Goal: Understand process/instructions: Learn how to perform a task or action

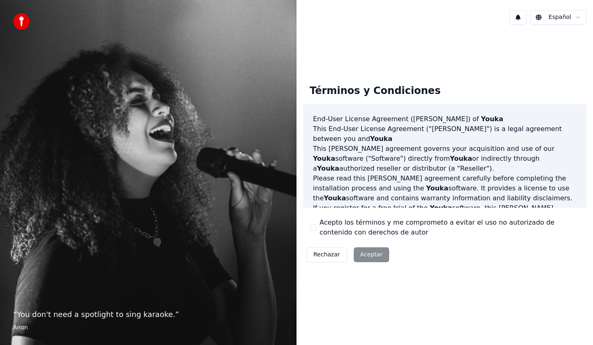
click at [369, 257] on div "Rechazar Aceptar" at bounding box center [347, 254] width 89 height 21
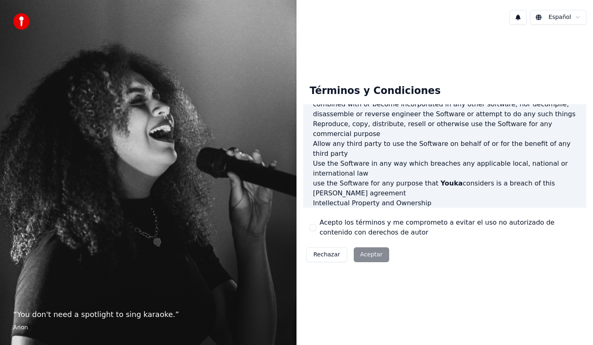
scroll to position [480, 0]
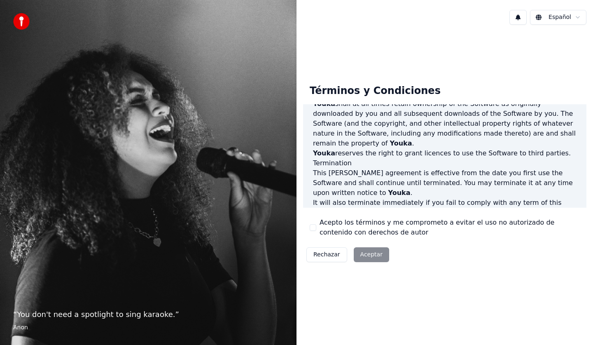
click at [372, 253] on div "Rechazar Aceptar" at bounding box center [347, 254] width 89 height 21
click at [364, 251] on div "Rechazar Aceptar" at bounding box center [347, 254] width 89 height 21
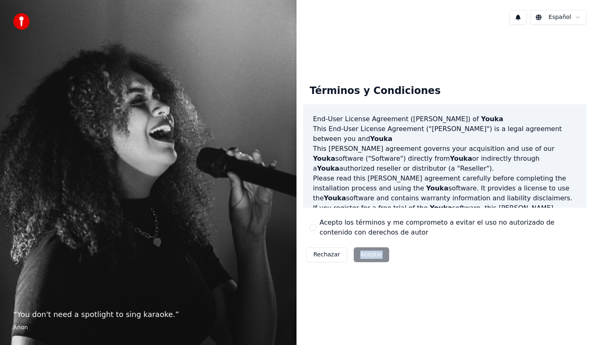
scroll to position [41, 0]
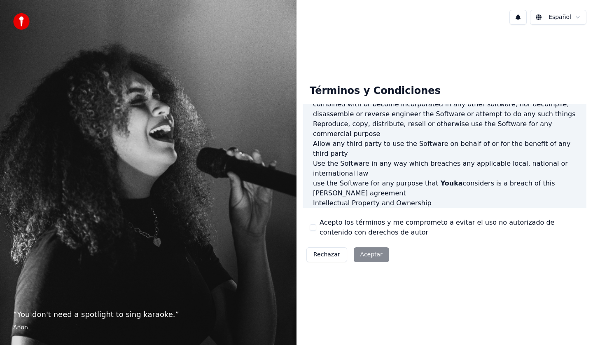
click at [512, 208] on p "[PERSON_NAME] shall at all times retain ownership of the Software as originally…" at bounding box center [445, 232] width 264 height 49
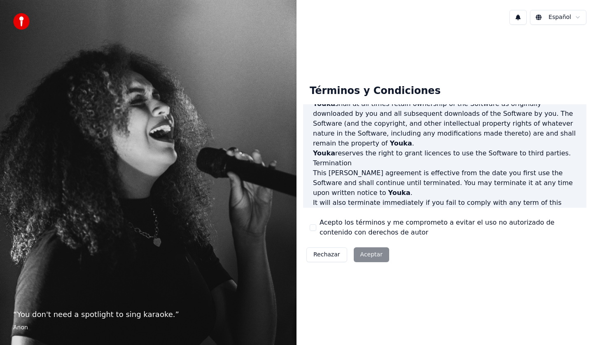
click at [370, 255] on div "Rechazar Aceptar" at bounding box center [347, 254] width 89 height 21
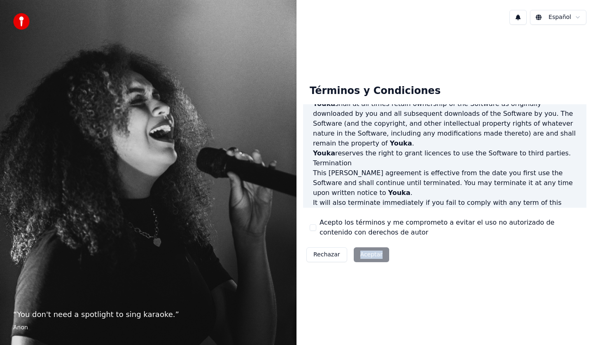
click at [370, 255] on div "Rechazar Aceptar" at bounding box center [347, 254] width 89 height 21
drag, startPoint x: 37, startPoint y: 31, endPoint x: 91, endPoint y: 117, distance: 101.4
click at [43, 45] on div "“ You don't need a spotlight to sing karaoke. ” [PERSON_NAME]" at bounding box center [148, 172] width 297 height 345
click at [127, 132] on div "“ You don't need a spotlight to sing karaoke. ” [PERSON_NAME]" at bounding box center [148, 172] width 297 height 345
click at [369, 253] on div "Rechazar Aceptar" at bounding box center [347, 254] width 89 height 21
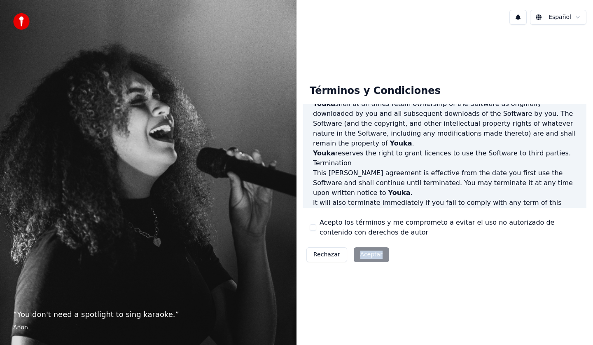
click at [369, 253] on div "Rechazar Aceptar" at bounding box center [347, 254] width 89 height 21
click at [369, 257] on div "Rechazar Aceptar" at bounding box center [347, 254] width 89 height 21
click at [372, 256] on div "Rechazar Aceptar" at bounding box center [347, 254] width 89 height 21
click at [373, 255] on div "Rechazar Aceptar" at bounding box center [347, 254] width 89 height 21
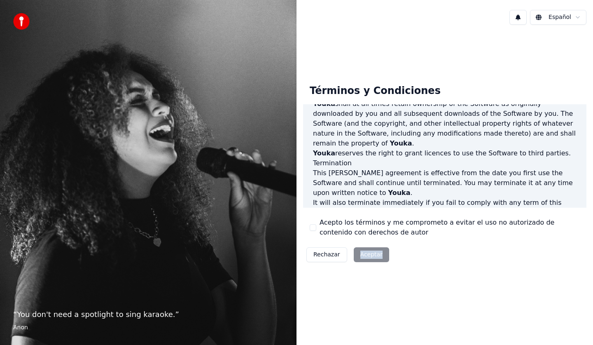
click at [365, 257] on div "Rechazar Aceptar" at bounding box center [347, 254] width 89 height 21
click at [328, 254] on button "Rechazar" at bounding box center [327, 254] width 41 height 15
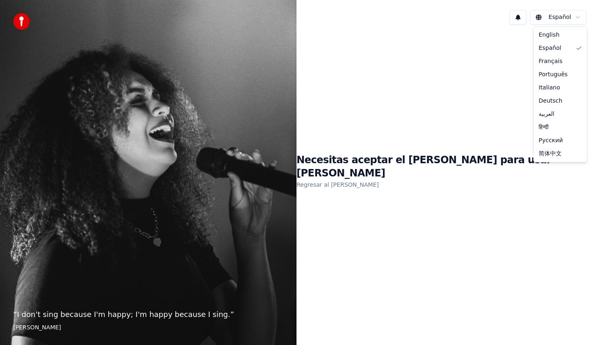
click at [544, 18] on html "“ I don't sing because I'm happy; I'm happy because I sing. ” [PERSON_NAME] Nec…" at bounding box center [296, 172] width 593 height 345
click at [508, 75] on html "“ I don't sing because I'm happy; I'm happy because I sing. ” [PERSON_NAME] Nec…" at bounding box center [296, 172] width 593 height 345
click at [375, 179] on link "Regresar al [PERSON_NAME]" at bounding box center [338, 184] width 82 height 13
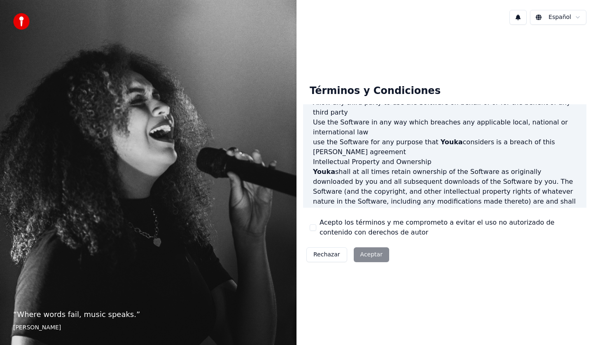
scroll to position [453, 0]
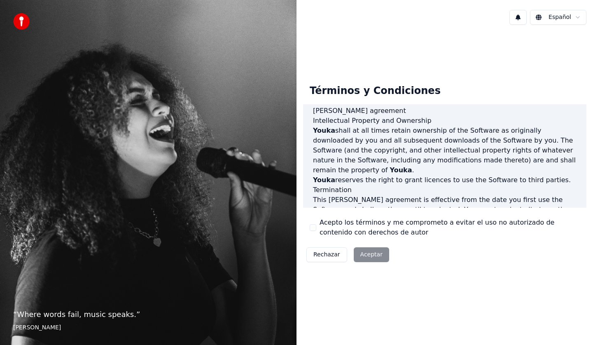
click at [384, 225] on p "It will also terminate immediately if you fail to comply with any term of this …" at bounding box center [445, 254] width 264 height 59
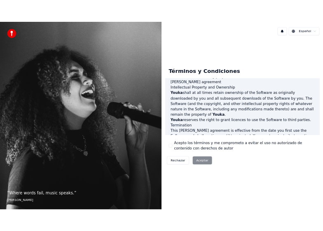
scroll to position [480, 0]
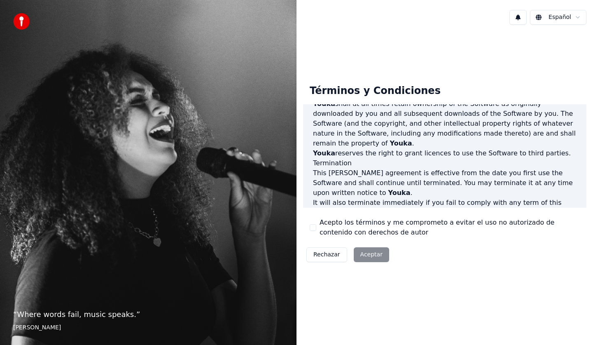
click at [360, 198] on p "It will also terminate immediately if you fail to comply with any term of this …" at bounding box center [445, 227] width 264 height 59
click at [365, 253] on div "Rechazar Aceptar" at bounding box center [347, 254] width 89 height 21
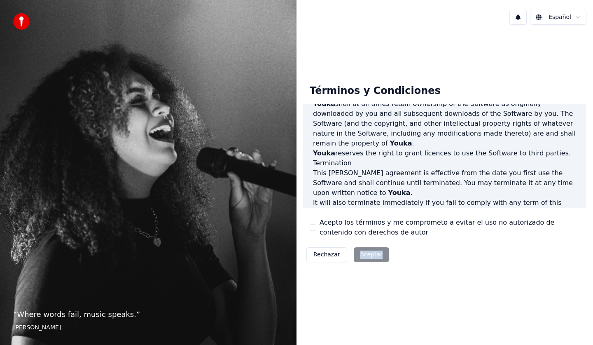
click at [365, 253] on div "Rechazar Aceptar" at bounding box center [347, 254] width 89 height 21
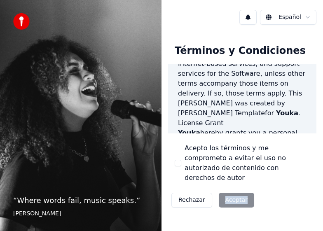
click at [230, 190] on div "Rechazar Aceptar" at bounding box center [212, 200] width 89 height 21
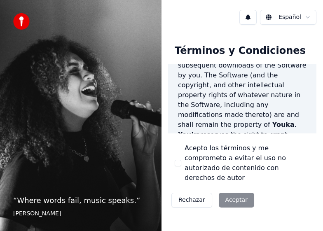
scroll to position [1048, 0]
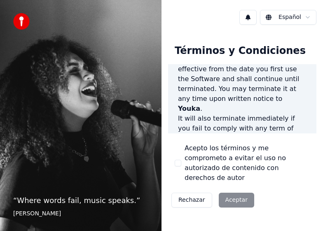
click at [233, 192] on div "Rechazar Aceptar" at bounding box center [212, 200] width 89 height 21
click at [234, 191] on div "Rechazar Aceptar" at bounding box center [212, 200] width 89 height 21
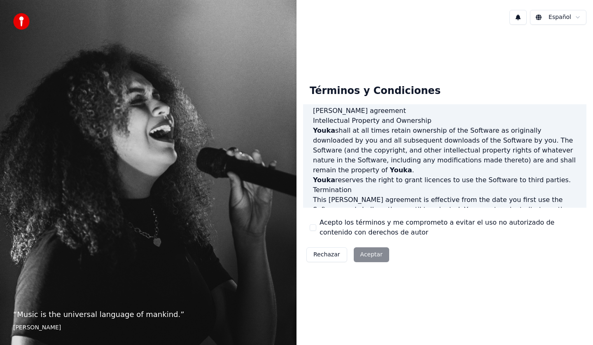
scroll to position [480, 0]
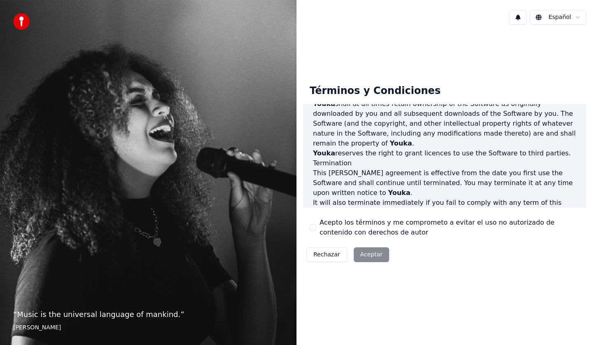
click at [320, 257] on button "Rechazar" at bounding box center [327, 254] width 41 height 15
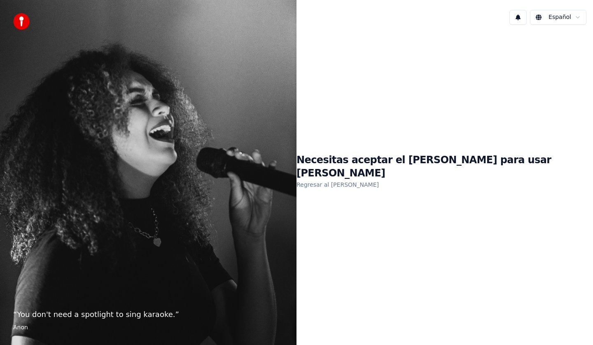
click at [487, 169] on h1 "Necesitas aceptar el [PERSON_NAME] para usar [PERSON_NAME]" at bounding box center [445, 167] width 297 height 26
